Goal: Information Seeking & Learning: Find contact information

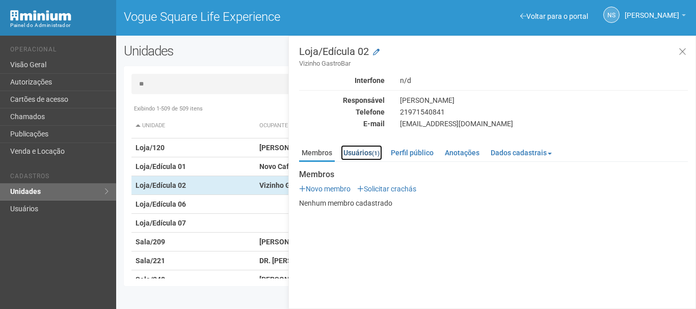
click at [353, 150] on link "Usuários (1)" at bounding box center [361, 152] width 41 height 15
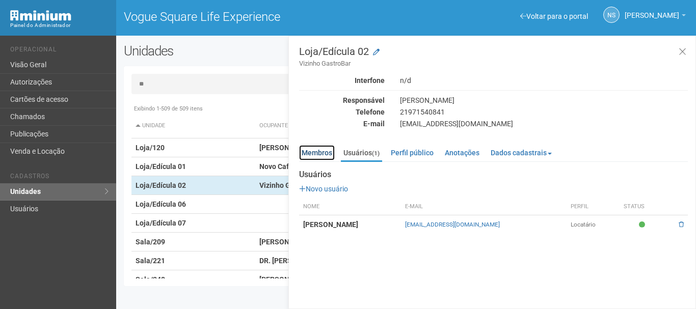
click at [325, 154] on link "Membros" at bounding box center [317, 152] width 36 height 15
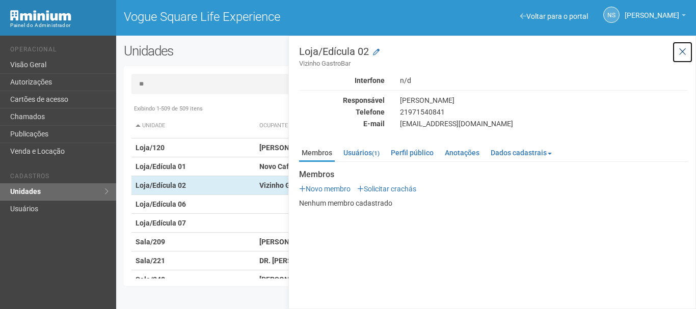
click at [688, 53] on button at bounding box center [682, 52] width 21 height 22
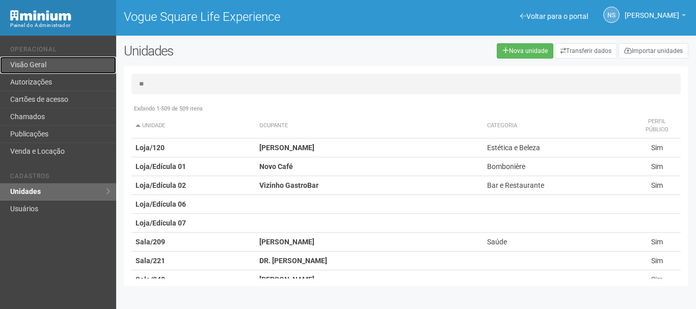
click at [101, 58] on link "Visão Geral" at bounding box center [58, 65] width 116 height 17
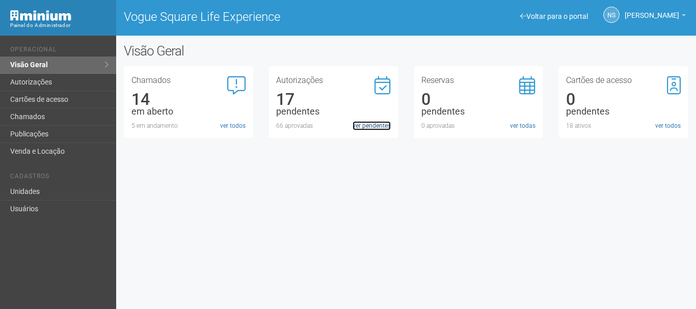
click at [375, 126] on link "ver pendentes" at bounding box center [371, 125] width 38 height 9
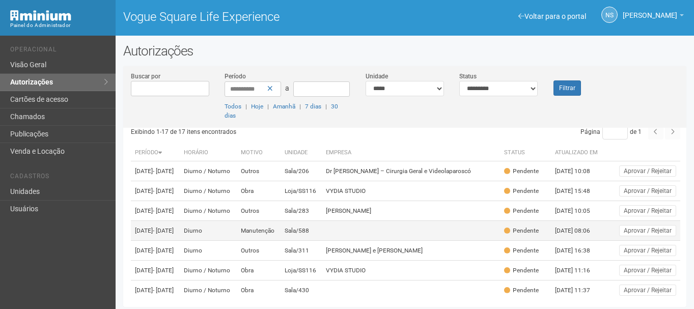
scroll to position [9, 0]
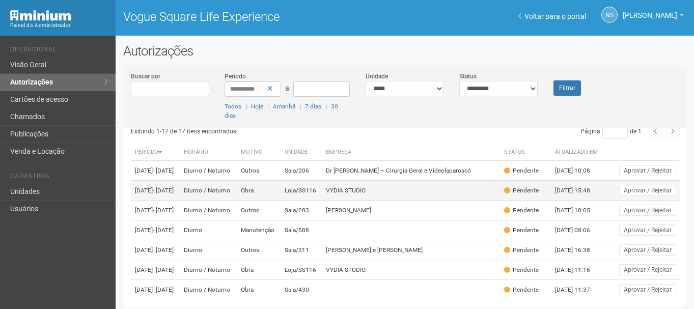
click at [322, 189] on td "Loja/SS116" at bounding box center [302, 191] width 42 height 20
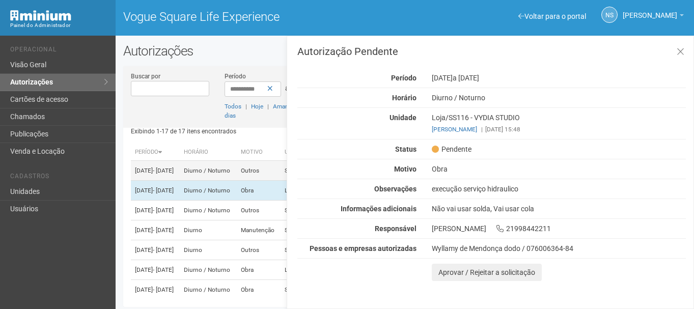
click at [237, 173] on td "Diurno / Noturno" at bounding box center [208, 171] width 57 height 20
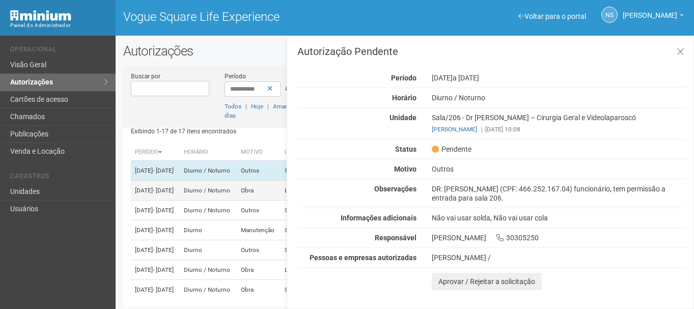
click at [235, 197] on td "Diurno / Noturno" at bounding box center [208, 191] width 57 height 20
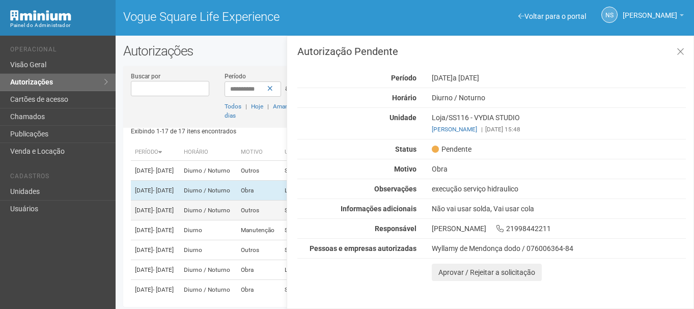
click at [237, 216] on td "Diurno / Noturno" at bounding box center [208, 211] width 57 height 20
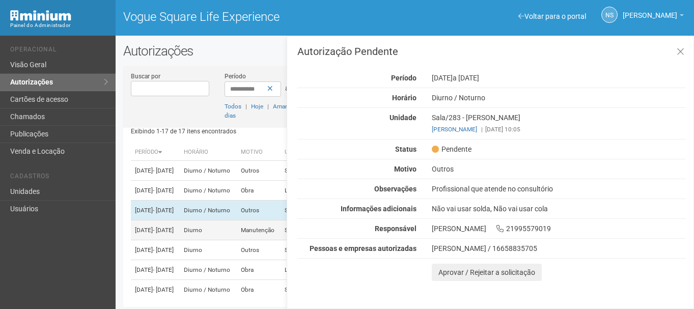
click at [236, 240] on td "Diurno" at bounding box center [208, 231] width 57 height 20
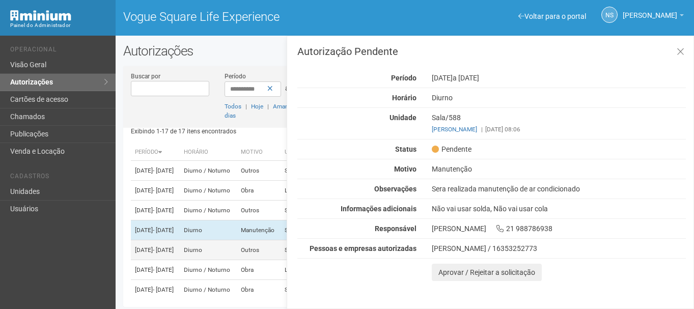
click at [229, 260] on td "Diurno" at bounding box center [208, 250] width 57 height 20
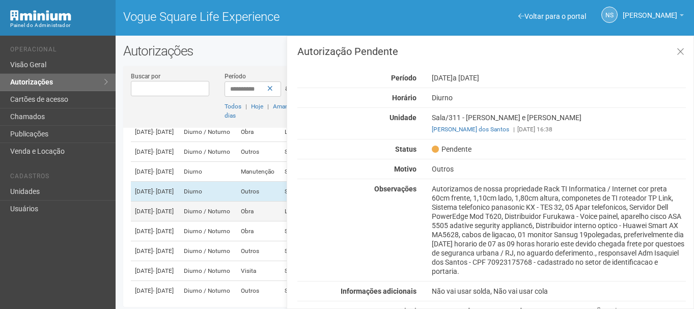
click at [209, 222] on td "Diurno / Noturno" at bounding box center [208, 212] width 57 height 20
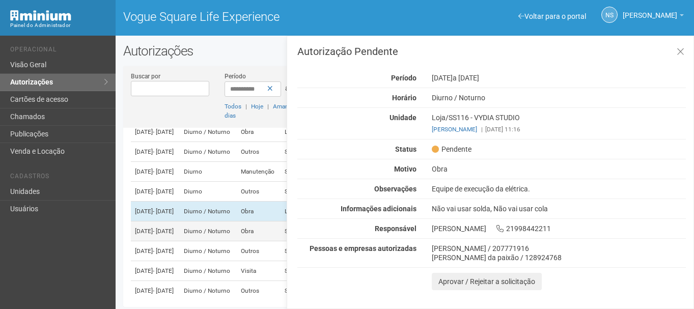
click at [213, 241] on td "Diurno / Noturno" at bounding box center [208, 232] width 57 height 20
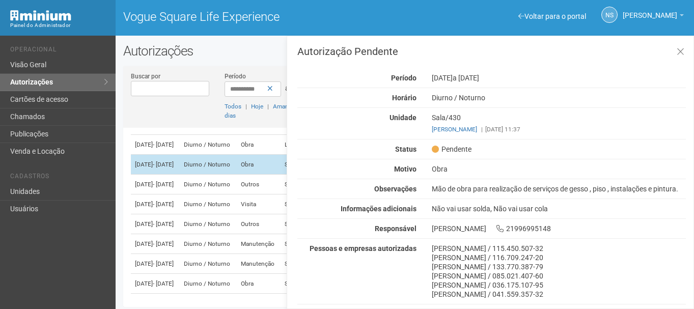
scroll to position [135, 0]
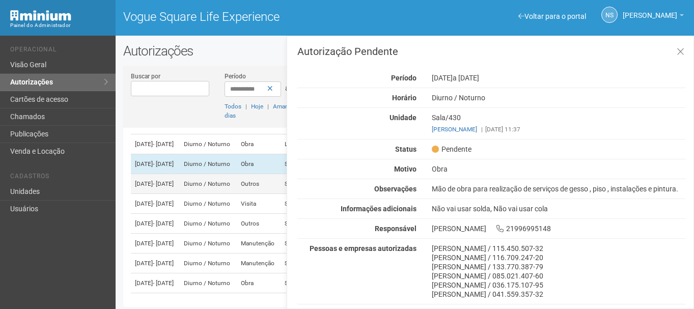
click at [228, 194] on td "Diurno / Noturno" at bounding box center [208, 184] width 57 height 20
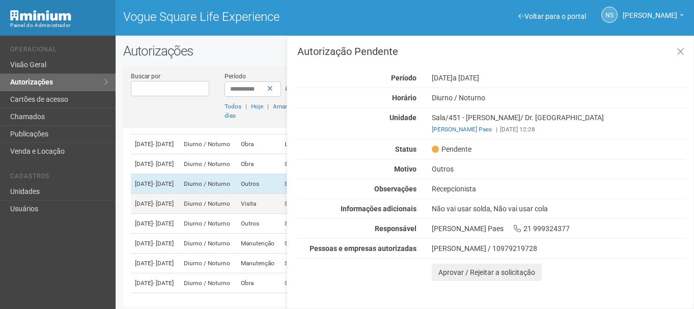
click at [237, 214] on td "Diurno / Noturno" at bounding box center [208, 204] width 57 height 20
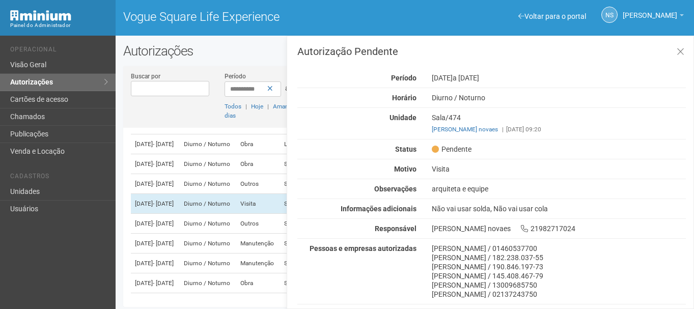
scroll to position [47, 0]
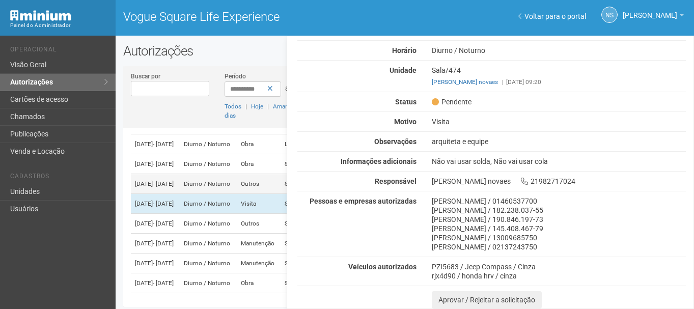
click at [209, 194] on td "Diurno / Noturno" at bounding box center [208, 184] width 57 height 20
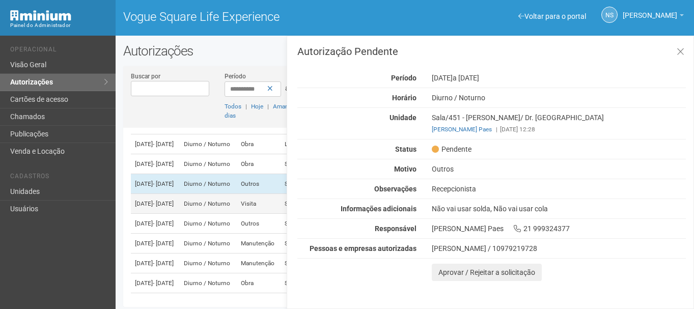
click at [217, 214] on td "Diurno / Noturno" at bounding box center [208, 204] width 57 height 20
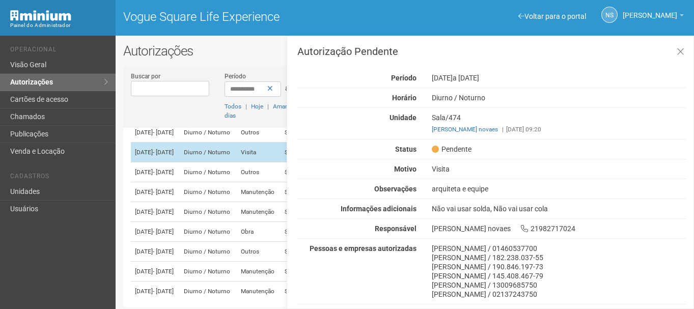
scroll to position [187, 0]
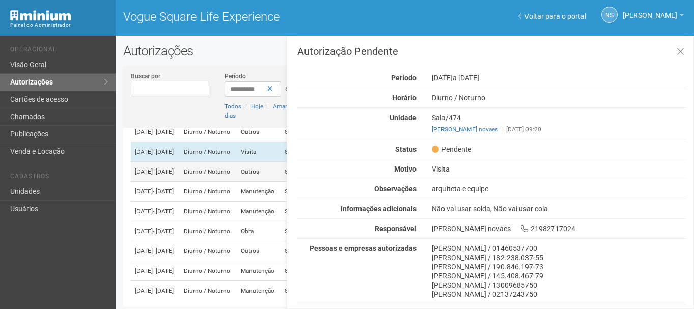
click at [225, 182] on td "Diurno / Noturno" at bounding box center [208, 172] width 57 height 20
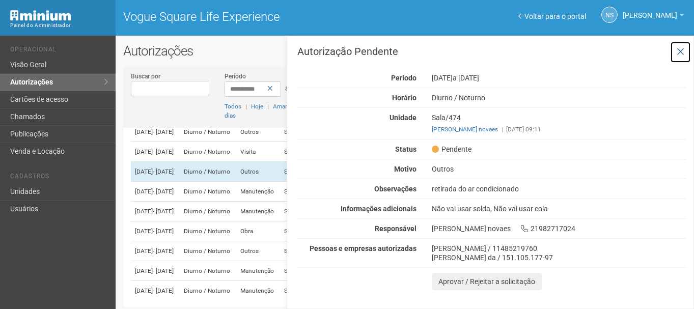
click at [683, 45] on button at bounding box center [680, 52] width 21 height 22
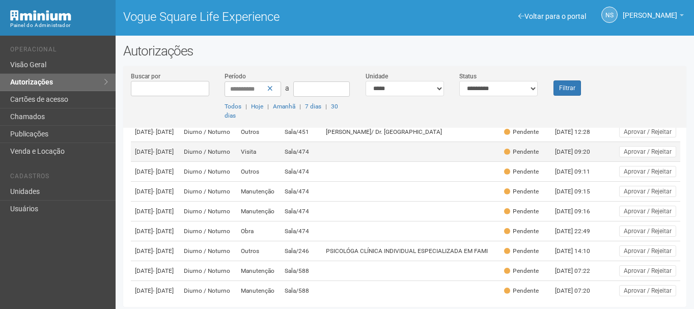
click at [180, 162] on td "03/09/2025 - 01/01/2026" at bounding box center [155, 152] width 49 height 20
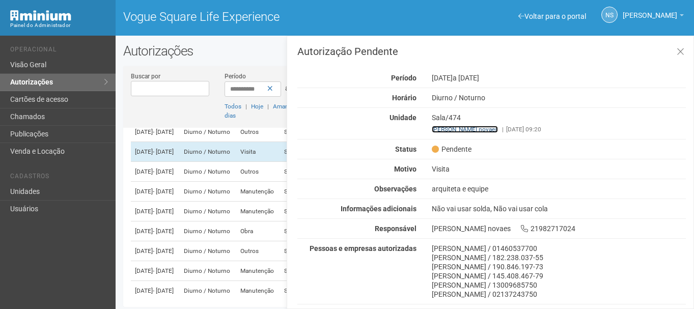
click at [473, 128] on link "renato coutinho novaes" at bounding box center [465, 129] width 66 height 7
click at [683, 44] on button at bounding box center [680, 52] width 21 height 22
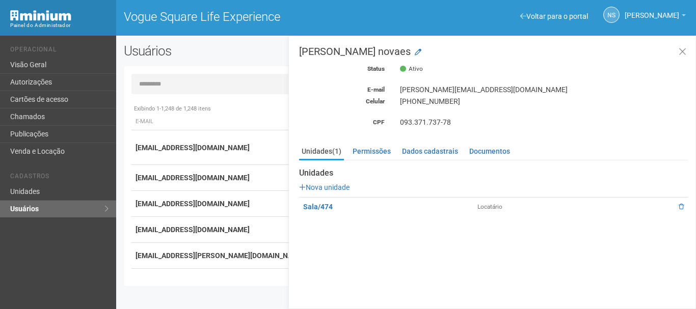
click at [415, 90] on div "renato.novaes@doctorsconsulting.com.br" at bounding box center [543, 89] width 303 height 9
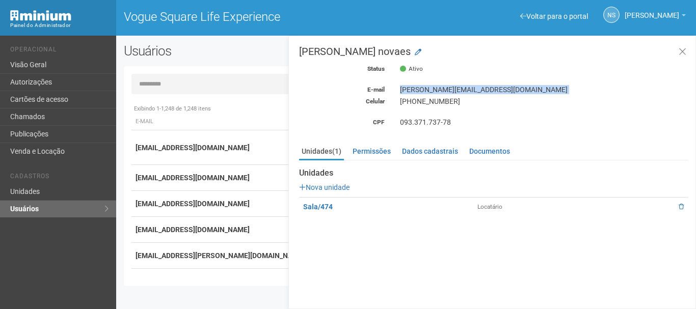
click at [415, 90] on div "renato.novaes@doctorsconsulting.com.br" at bounding box center [543, 89] width 303 height 9
copy div "renato.novaes@doctorsconsulting.com.br"
click at [684, 57] on button at bounding box center [682, 52] width 21 height 22
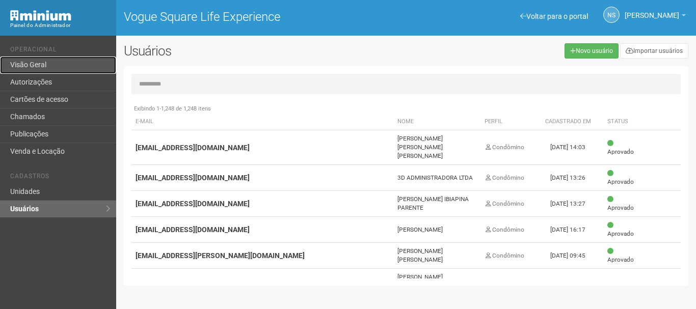
click at [57, 60] on link "Visão Geral" at bounding box center [58, 65] width 116 height 17
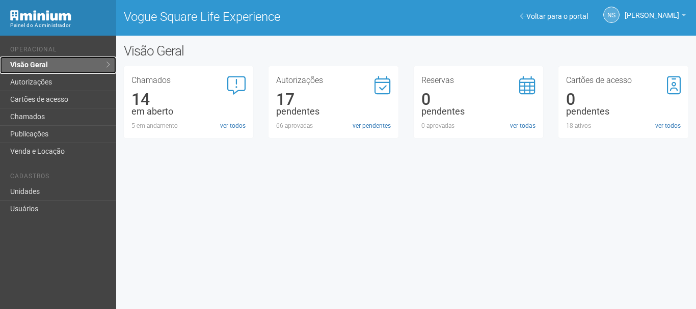
click at [98, 61] on link "Visão Geral" at bounding box center [58, 65] width 116 height 17
click at [361, 124] on link "ver pendentes" at bounding box center [371, 125] width 38 height 9
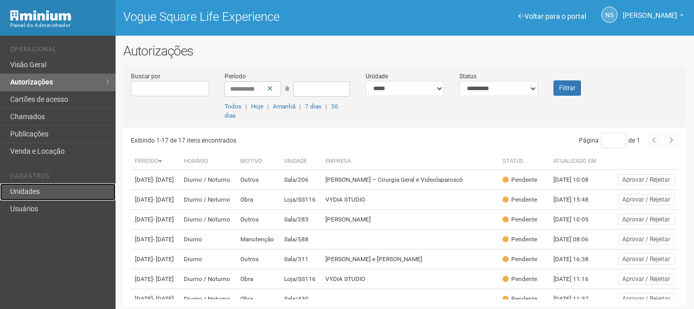
click at [66, 199] on link "Unidades" at bounding box center [58, 191] width 116 height 17
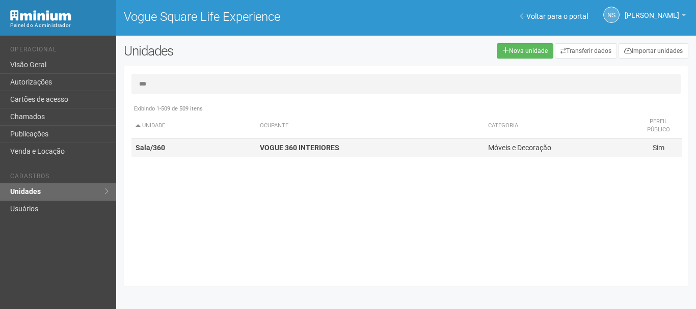
type input "***"
click at [202, 151] on td "Sala/360" at bounding box center [193, 148] width 124 height 19
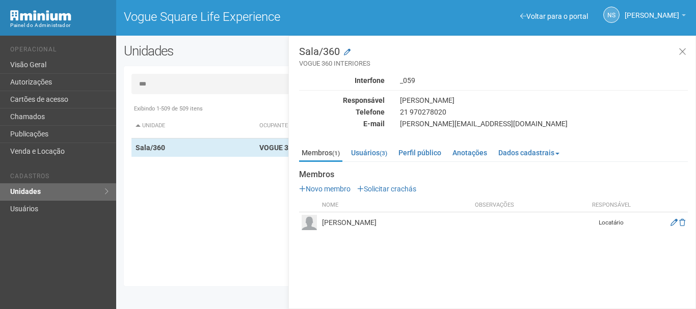
click at [180, 89] on input "***" at bounding box center [405, 84] width 549 height 20
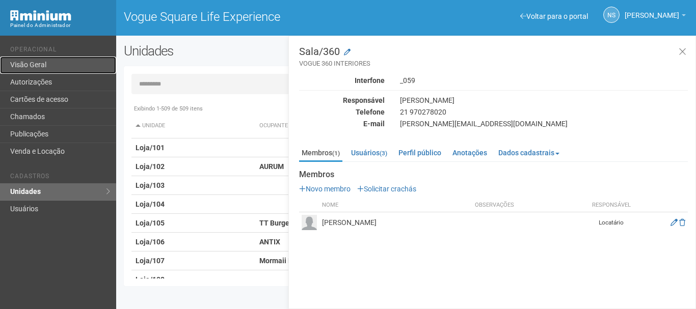
click at [28, 63] on link "Visão Geral" at bounding box center [58, 65] width 116 height 17
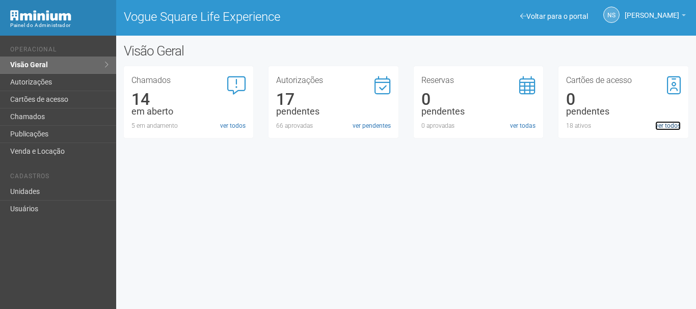
click at [675, 127] on link "ver todos" at bounding box center [667, 125] width 25 height 9
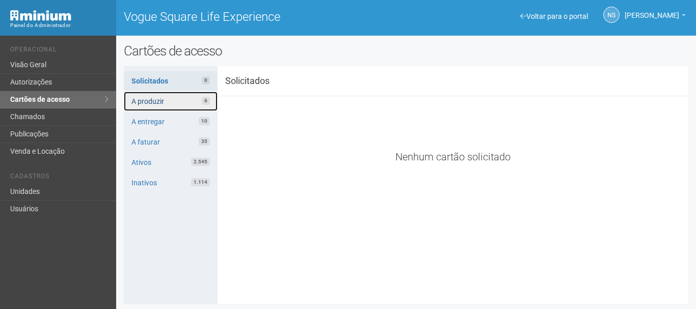
click at [187, 103] on link "A produzir 6" at bounding box center [171, 101] width 94 height 19
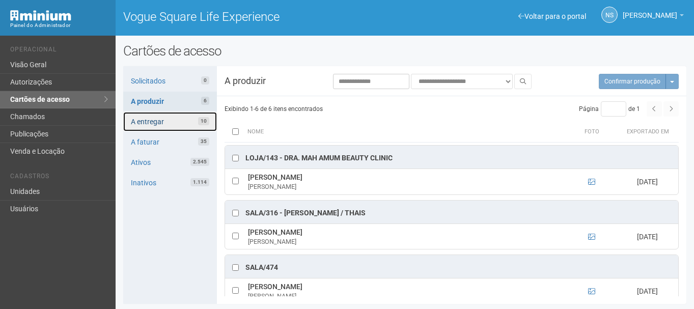
click at [194, 121] on link "A entregar 10" at bounding box center [170, 121] width 94 height 19
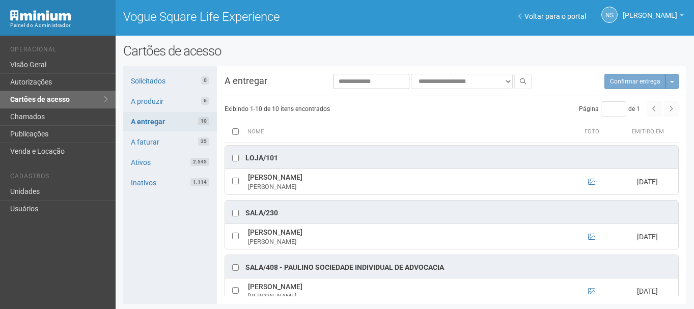
scroll to position [1, 0]
click at [73, 66] on link "Visão Geral" at bounding box center [58, 65] width 116 height 17
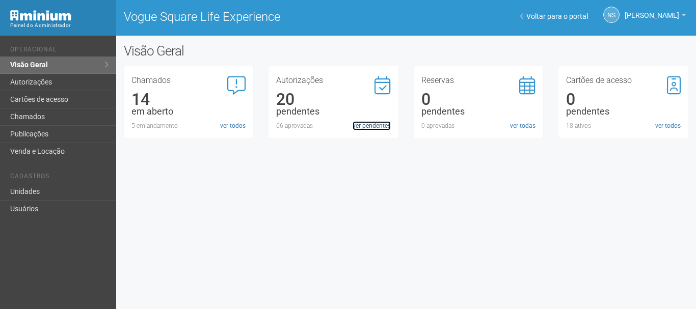
click at [375, 128] on link "ver pendentes" at bounding box center [371, 125] width 38 height 9
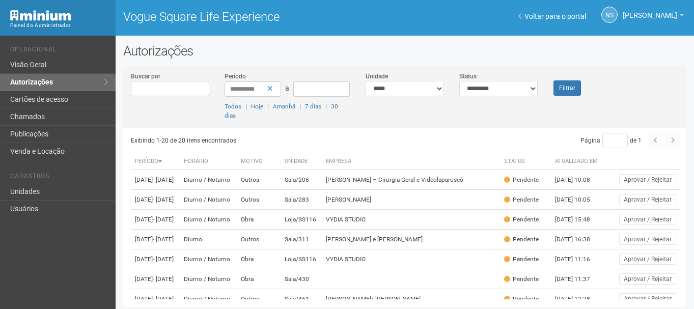
click at [156, 158] on th "Período" at bounding box center [155, 161] width 49 height 17
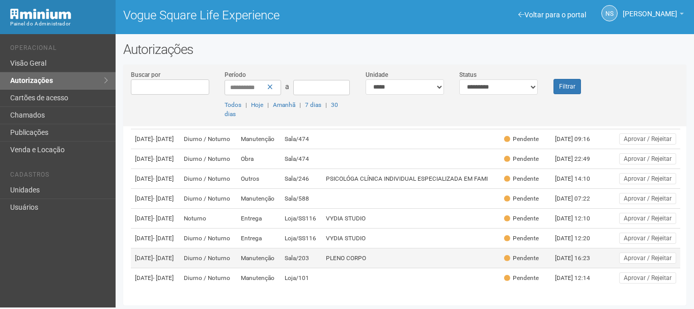
scroll to position [3, 0]
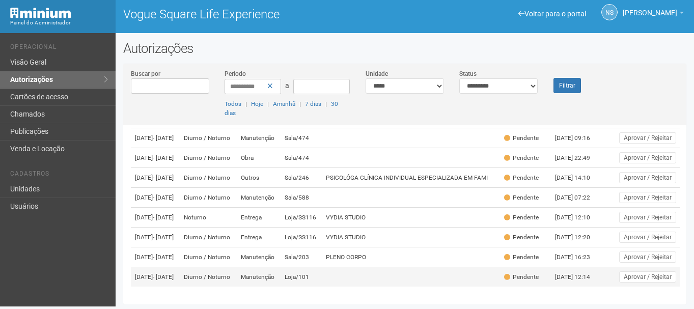
click at [369, 267] on td at bounding box center [411, 277] width 178 height 20
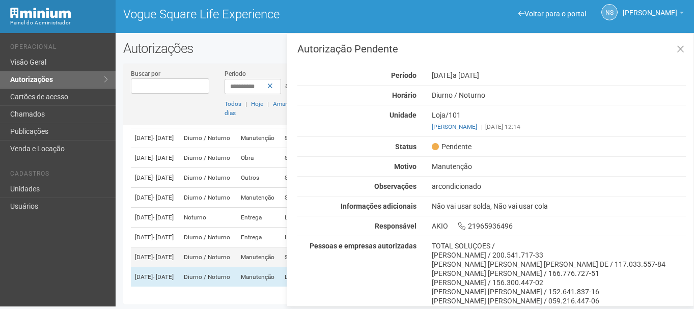
click at [237, 256] on td "Diurno / Noturno" at bounding box center [208, 258] width 57 height 20
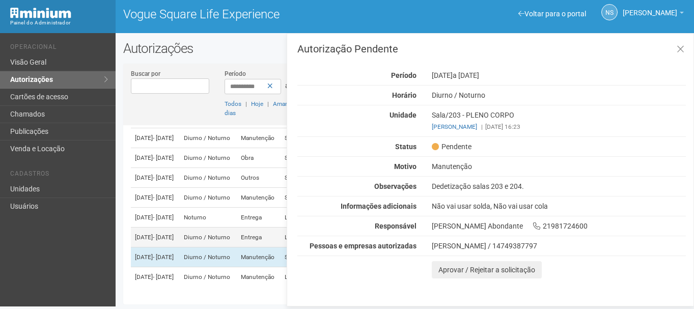
click at [237, 228] on td "Diurno / Noturno" at bounding box center [208, 238] width 57 height 20
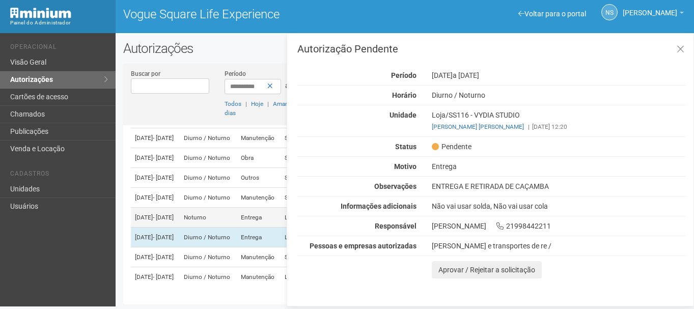
click at [237, 208] on td "Noturno" at bounding box center [208, 218] width 57 height 20
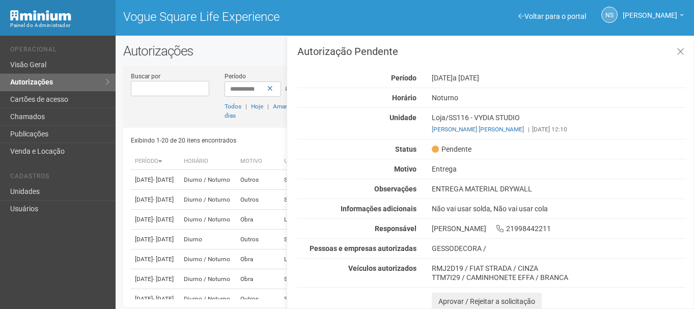
click at [6, 298] on div "Voltar para o portal Operacional Visão Geral Autorizações Cartões de acesso Cha…" at bounding box center [58, 173] width 116 height 274
click at [222, 59] on div "**********" at bounding box center [405, 177] width 579 height 269
click at [690, 49] on div "Autorização Pendente Período 03/09/2025 a 04/09/2025 Horário Noturno Unidade Lo…" at bounding box center [490, 173] width 407 height 274
click at [686, 53] on button at bounding box center [680, 52] width 21 height 22
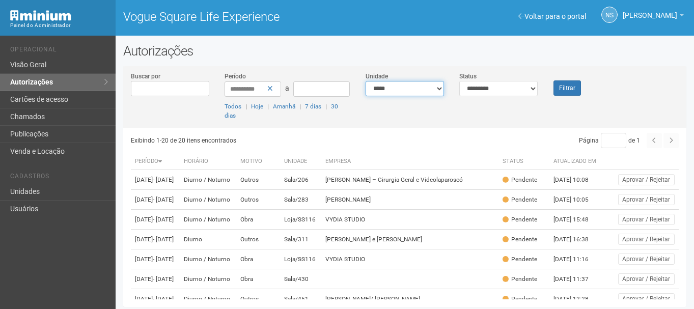
click at [441, 89] on select "**********" at bounding box center [405, 88] width 78 height 15
select select "**********"
click at [366, 81] on select "**********" at bounding box center [405, 88] width 78 height 15
click at [269, 89] on icon at bounding box center [270, 88] width 6 height 7
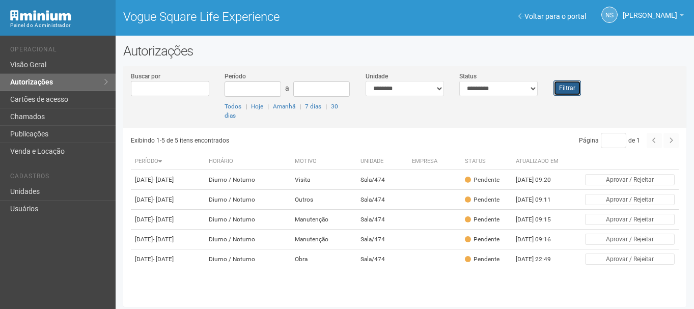
click at [570, 88] on button "Filtrar" at bounding box center [568, 87] width 28 height 15
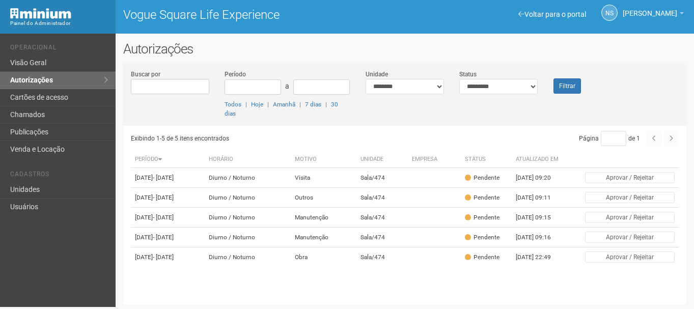
scroll to position [3, 0]
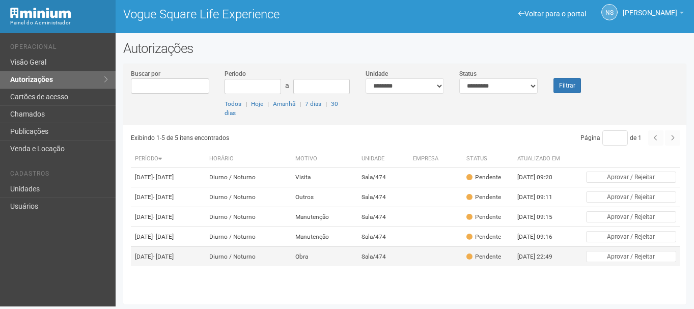
click at [358, 267] on td "Obra" at bounding box center [324, 257] width 66 height 20
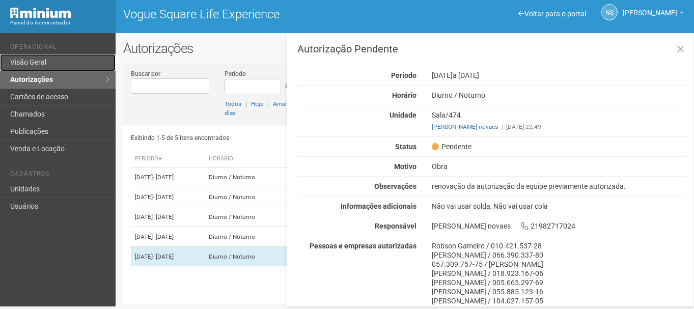
click at [54, 60] on link "Visão Geral" at bounding box center [58, 62] width 116 height 17
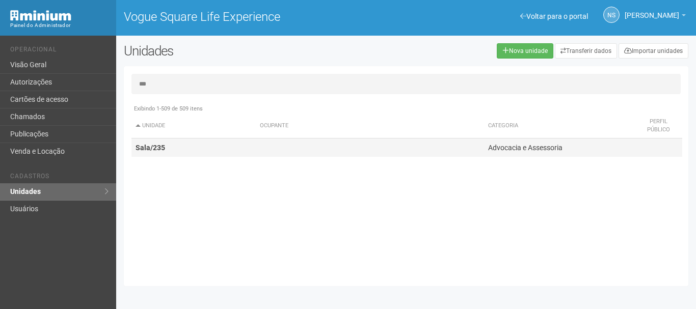
click at [224, 147] on td "Sala/235" at bounding box center [193, 148] width 124 height 19
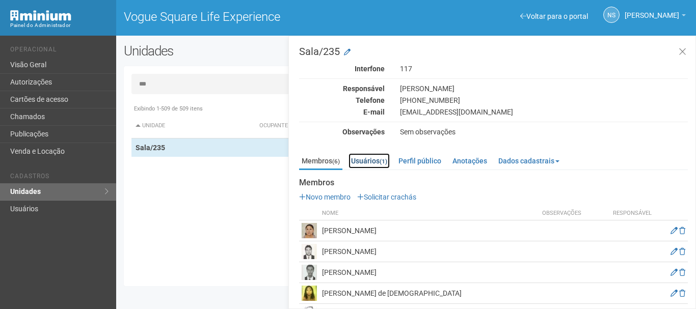
click at [377, 165] on link "Usuários (1)" at bounding box center [368, 160] width 41 height 15
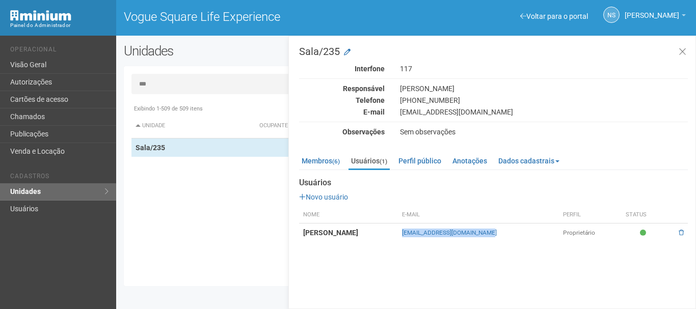
drag, startPoint x: 538, startPoint y: 233, endPoint x: 447, endPoint y: 236, distance: 91.2
click at [447, 236] on tr "[PERSON_NAME] [EMAIL_ADDRESS][DOMAIN_NAME] Proprietário" at bounding box center [493, 233] width 389 height 19
copy tr "[EMAIL_ADDRESS][DOMAIN_NAME]"
click at [329, 157] on link "Membros (6)" at bounding box center [320, 160] width 43 height 15
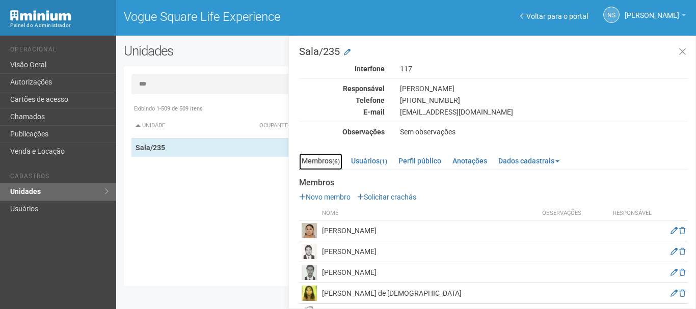
scroll to position [47, 0]
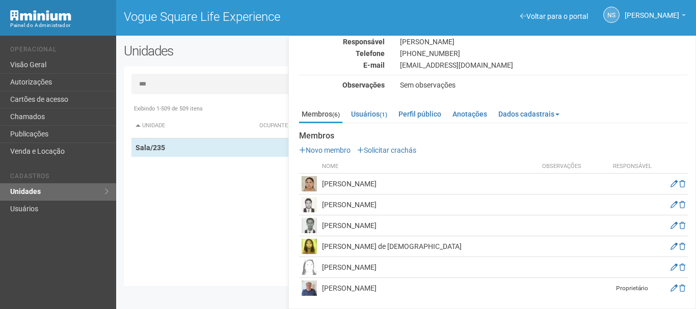
click at [409, 289] on td "[PERSON_NAME]" at bounding box center [429, 288] width 220 height 21
click at [407, 292] on td "[PERSON_NAME]" at bounding box center [429, 288] width 220 height 21
click at [364, 190] on td "[PERSON_NAME]" at bounding box center [429, 184] width 220 height 21
click at [370, 202] on td "[PERSON_NAME]" at bounding box center [429, 205] width 220 height 21
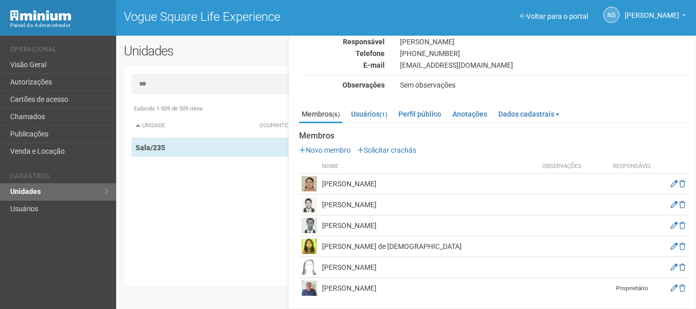
click at [325, 157] on div "Novo membro Solicitar crachás Nome Observações Responsável [PERSON_NAME] [PERSO…" at bounding box center [493, 222] width 389 height 153
drag, startPoint x: 322, startPoint y: 286, endPoint x: 381, endPoint y: 286, distance: 59.1
click at [381, 286] on td "[PERSON_NAME]" at bounding box center [429, 288] width 220 height 21
click at [389, 288] on td "[PERSON_NAME]" at bounding box center [429, 288] width 220 height 21
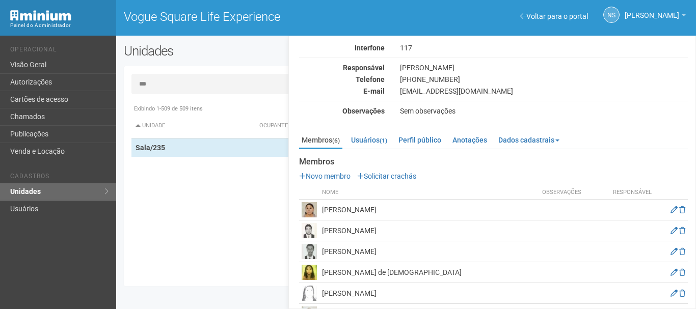
scroll to position [0, 0]
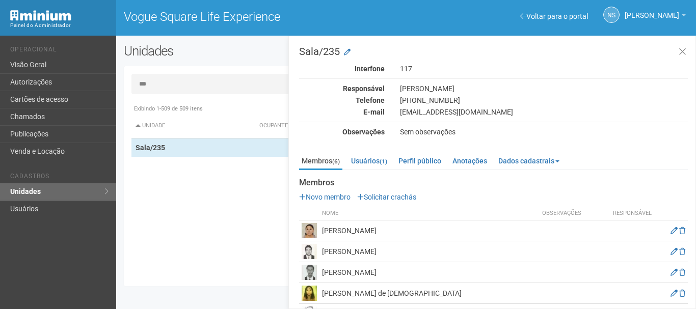
click at [410, 112] on div "[EMAIL_ADDRESS][DOMAIN_NAME]" at bounding box center [543, 111] width 303 height 9
copy div "[EMAIL_ADDRESS][DOMAIN_NAME]"
click at [198, 86] on input "***" at bounding box center [405, 84] width 549 height 20
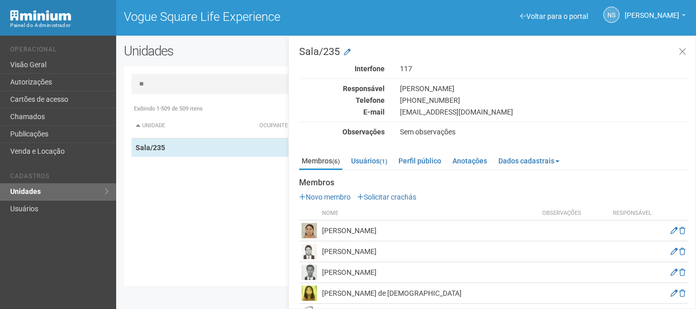
type input "*"
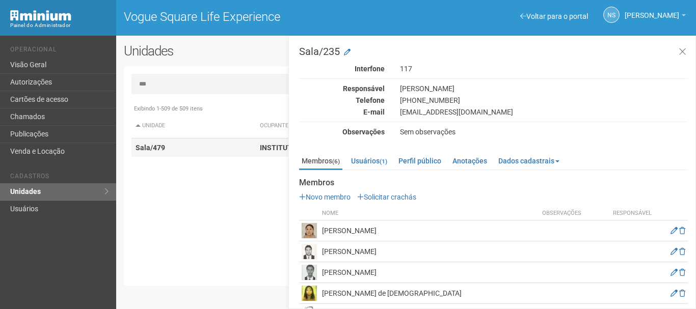
click at [182, 155] on td "Sala/479" at bounding box center [193, 148] width 124 height 19
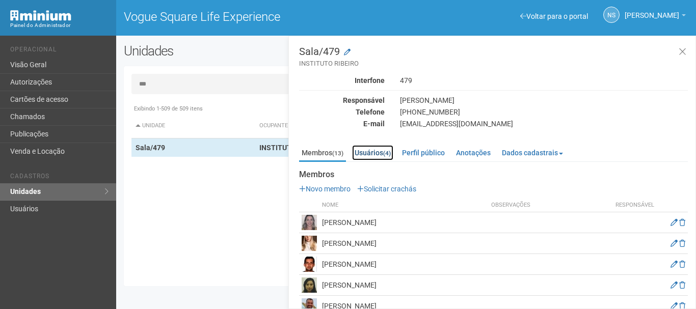
click at [371, 155] on link "Usuários (4)" at bounding box center [372, 152] width 41 height 15
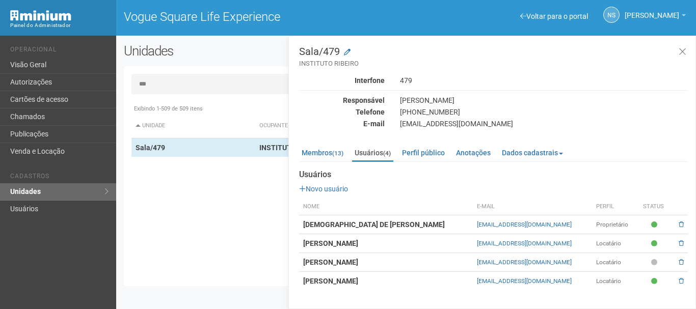
click at [271, 83] on input "***" at bounding box center [405, 84] width 549 height 20
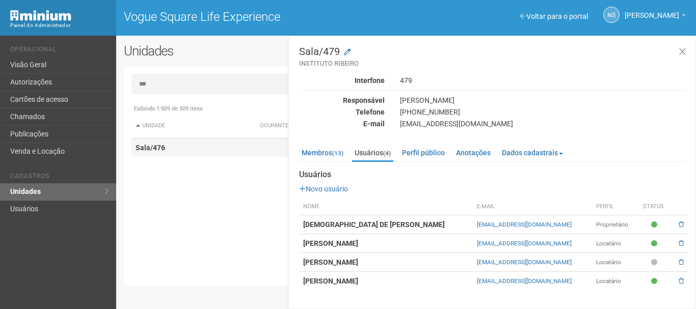
click at [182, 140] on td "Sala/476" at bounding box center [193, 148] width 124 height 19
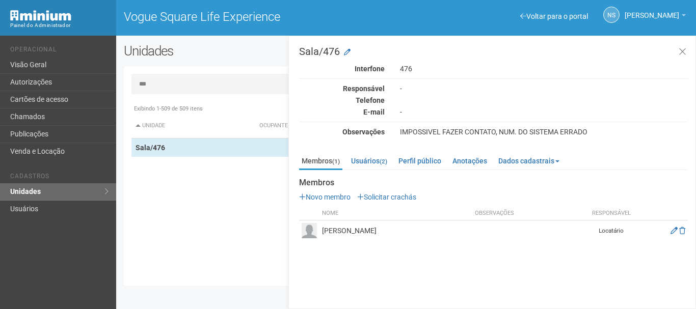
click at [370, 171] on div "Documentos Novo documento Enviando... Nenhum documento Perfil público Consultor…" at bounding box center [493, 206] width 389 height 70
click at [368, 166] on link "Usuários (2)" at bounding box center [368, 160] width 41 height 15
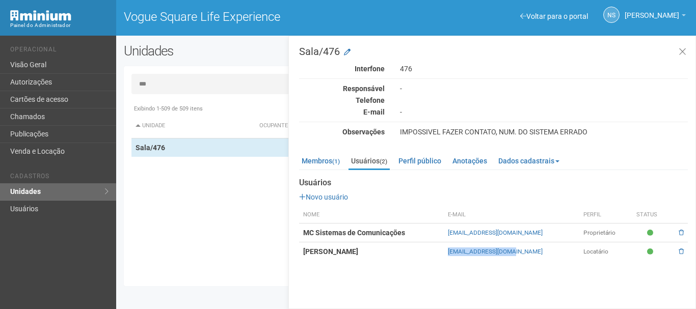
drag, startPoint x: 522, startPoint y: 255, endPoint x: 447, endPoint y: 260, distance: 74.5
click at [447, 260] on tr "[PERSON_NAME] [EMAIL_ADDRESS][DOMAIN_NAME] Locatário" at bounding box center [493, 251] width 389 height 19
copy tr "[EMAIL_ADDRESS][DOMAIN_NAME]"
click at [194, 83] on input "***" at bounding box center [405, 84] width 549 height 20
click at [189, 82] on input "***" at bounding box center [405, 84] width 549 height 20
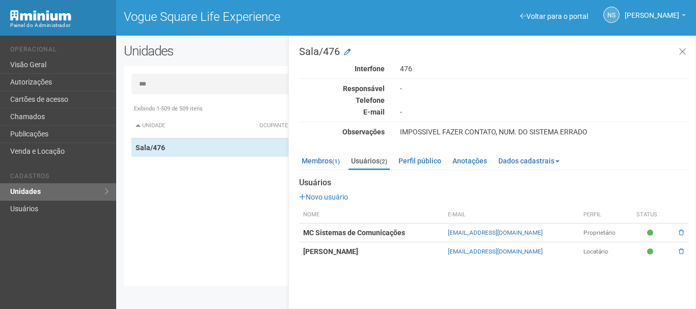
drag, startPoint x: 168, startPoint y: 83, endPoint x: 141, endPoint y: 83, distance: 26.5
click at [141, 83] on input "***" at bounding box center [405, 84] width 549 height 20
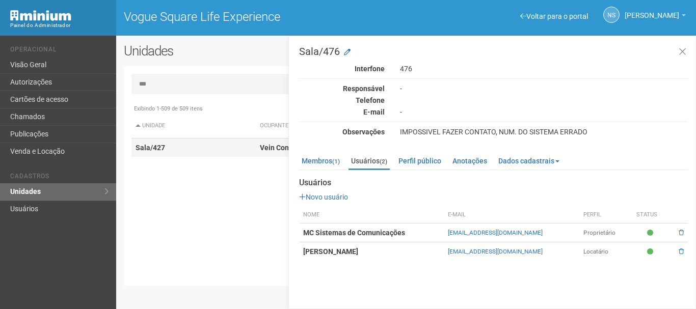
click at [167, 142] on td "Sala/427" at bounding box center [193, 148] width 124 height 19
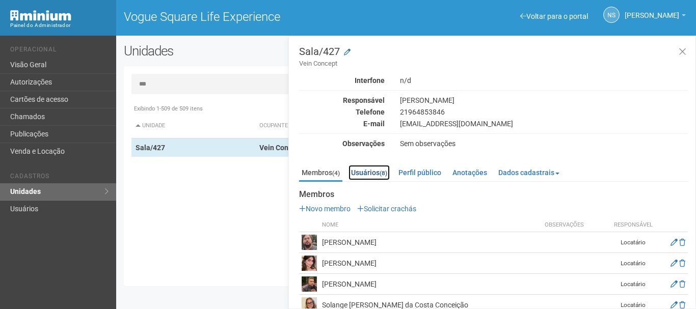
click at [369, 176] on link "Usuários (8)" at bounding box center [368, 172] width 41 height 15
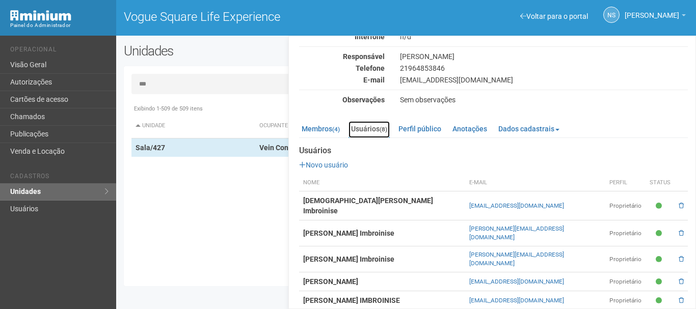
scroll to position [87, 0]
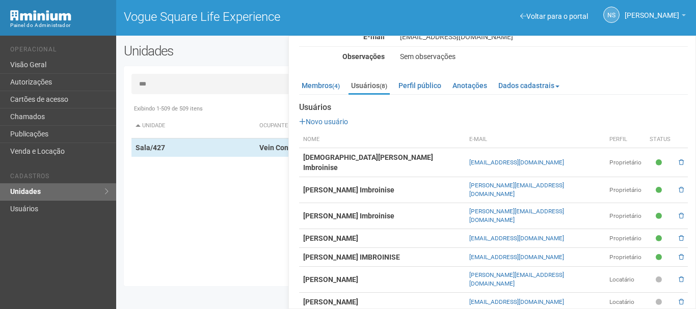
drag, startPoint x: 468, startPoint y: 293, endPoint x: 578, endPoint y: 291, distance: 109.5
copy tr "[EMAIL_ADDRESS][DOMAIN_NAME]"
click at [166, 84] on input "***" at bounding box center [405, 84] width 549 height 20
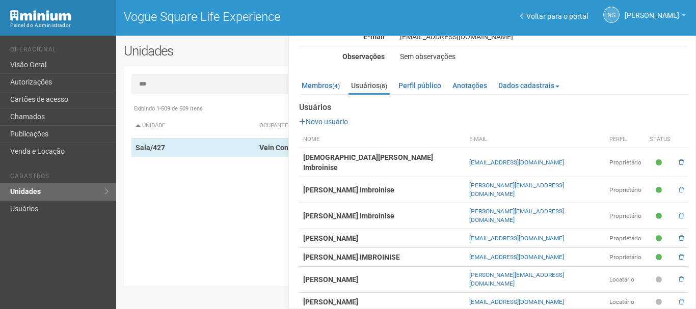
click at [166, 84] on input "***" at bounding box center [405, 84] width 549 height 20
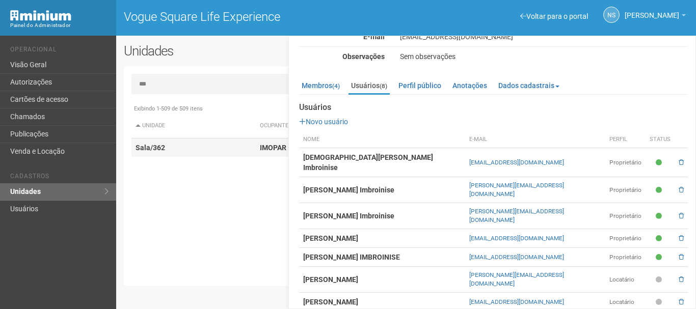
click at [235, 148] on td "Sala/362" at bounding box center [193, 148] width 124 height 19
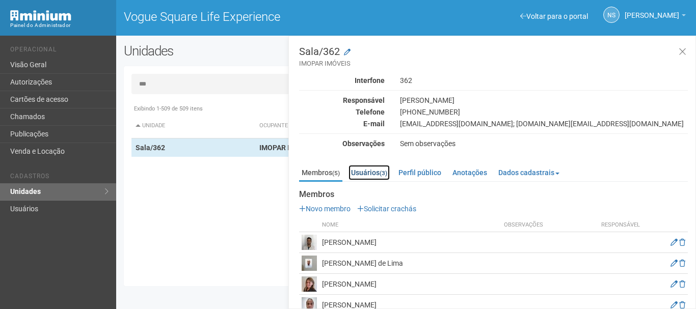
click at [381, 169] on link "Usuários (3)" at bounding box center [368, 172] width 41 height 15
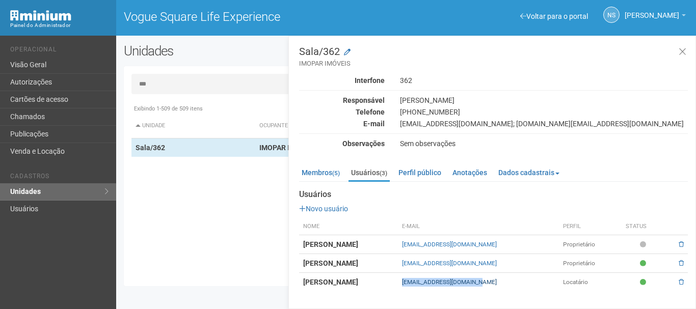
drag, startPoint x: 520, startPoint y: 288, endPoint x: 438, endPoint y: 282, distance: 82.2
click at [438, 282] on td "[EMAIL_ADDRESS][DOMAIN_NAME]" at bounding box center [478, 282] width 161 height 19
copy link "[EMAIL_ADDRESS][DOMAIN_NAME]"
click at [180, 90] on input "***" at bounding box center [405, 84] width 549 height 20
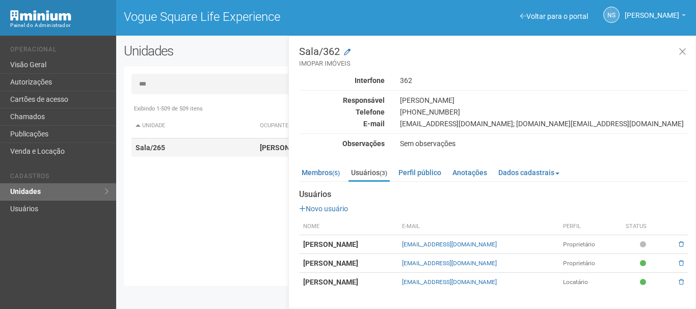
type input "***"
click at [169, 152] on td "Sala/265" at bounding box center [193, 148] width 124 height 19
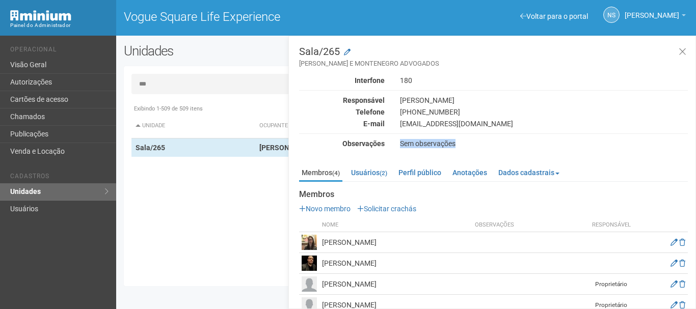
click at [399, 141] on div "Sala/265 [PERSON_NAME] E MONTENEGRO ADVOGADOS Interfone 180 Responsável [PERSON…" at bounding box center [493, 180] width 389 height 269
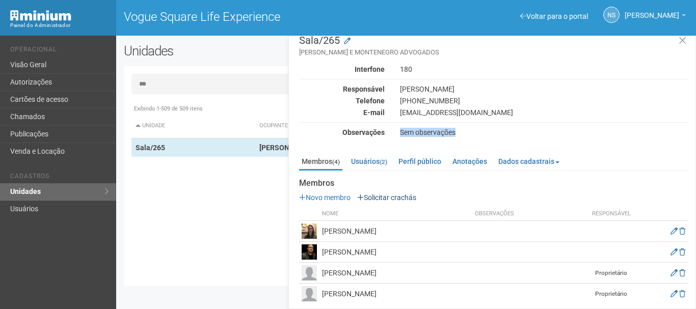
scroll to position [17, 0]
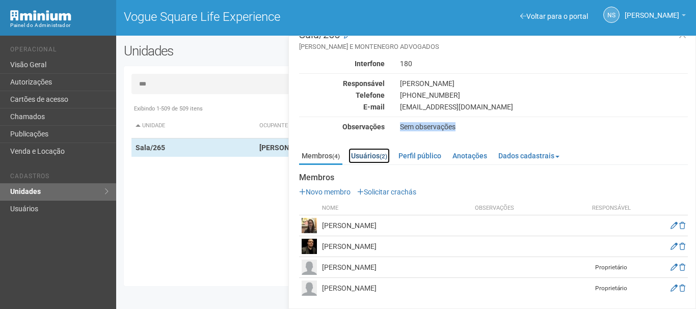
click at [387, 152] on link "Usuários (2)" at bounding box center [368, 155] width 41 height 15
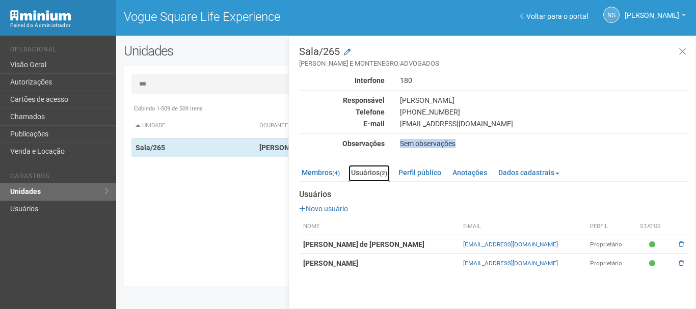
scroll to position [0, 0]
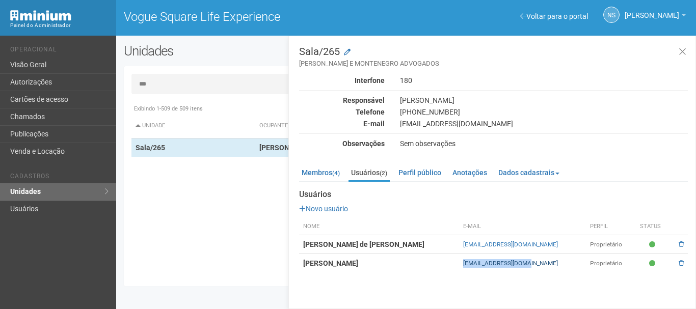
drag, startPoint x: 553, startPoint y: 262, endPoint x: 477, endPoint y: 266, distance: 75.5
click at [477, 266] on td "[EMAIL_ADDRESS][DOMAIN_NAME]" at bounding box center [522, 263] width 127 height 19
copy link "[EMAIL_ADDRESS][DOMAIN_NAME]"
drag, startPoint x: 586, startPoint y: 249, endPoint x: 474, endPoint y: 245, distance: 112.6
click at [474, 245] on td "[EMAIL_ADDRESS][DOMAIN_NAME]" at bounding box center [522, 244] width 127 height 19
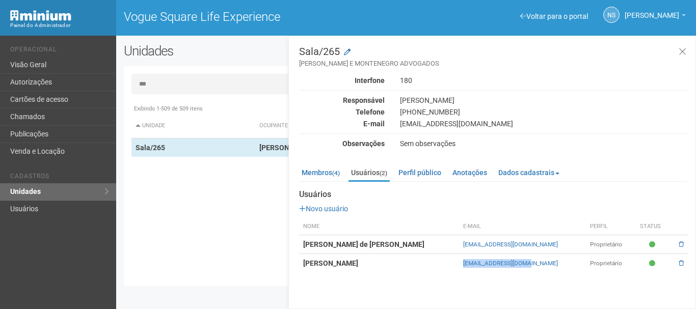
copy link "[EMAIL_ADDRESS][DOMAIN_NAME]"
click at [205, 269] on div "Exibindo 1-509 de 509 itens Unidade Ocupante Categoria Perfil público Loja/101 …" at bounding box center [409, 188] width 557 height 179
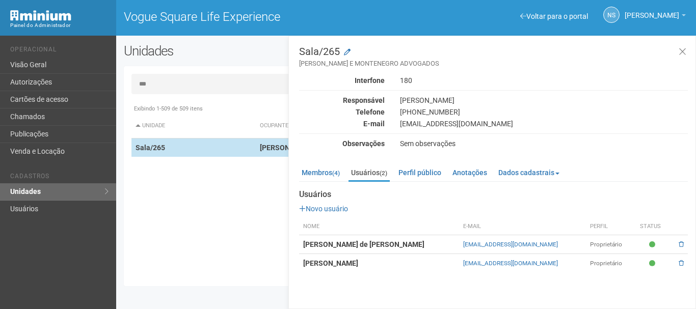
click at [232, 156] on td "Sala/265" at bounding box center [193, 148] width 124 height 19
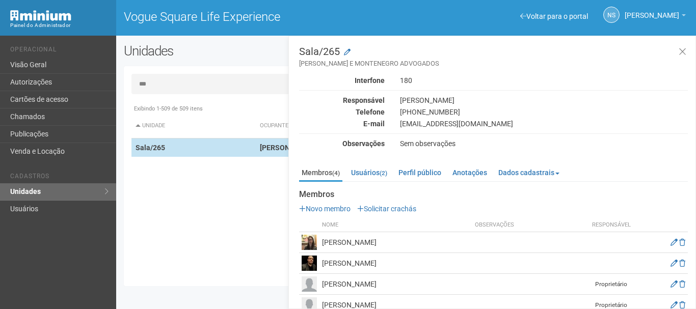
click at [232, 156] on td "Sala/265" at bounding box center [193, 148] width 124 height 19
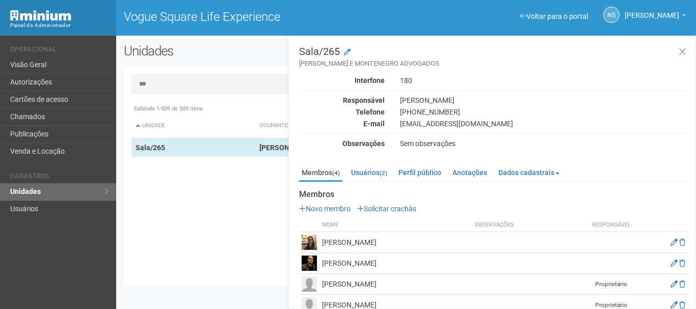
click at [240, 87] on input "***" at bounding box center [405, 84] width 549 height 20
